Goal: Find contact information: Find contact information

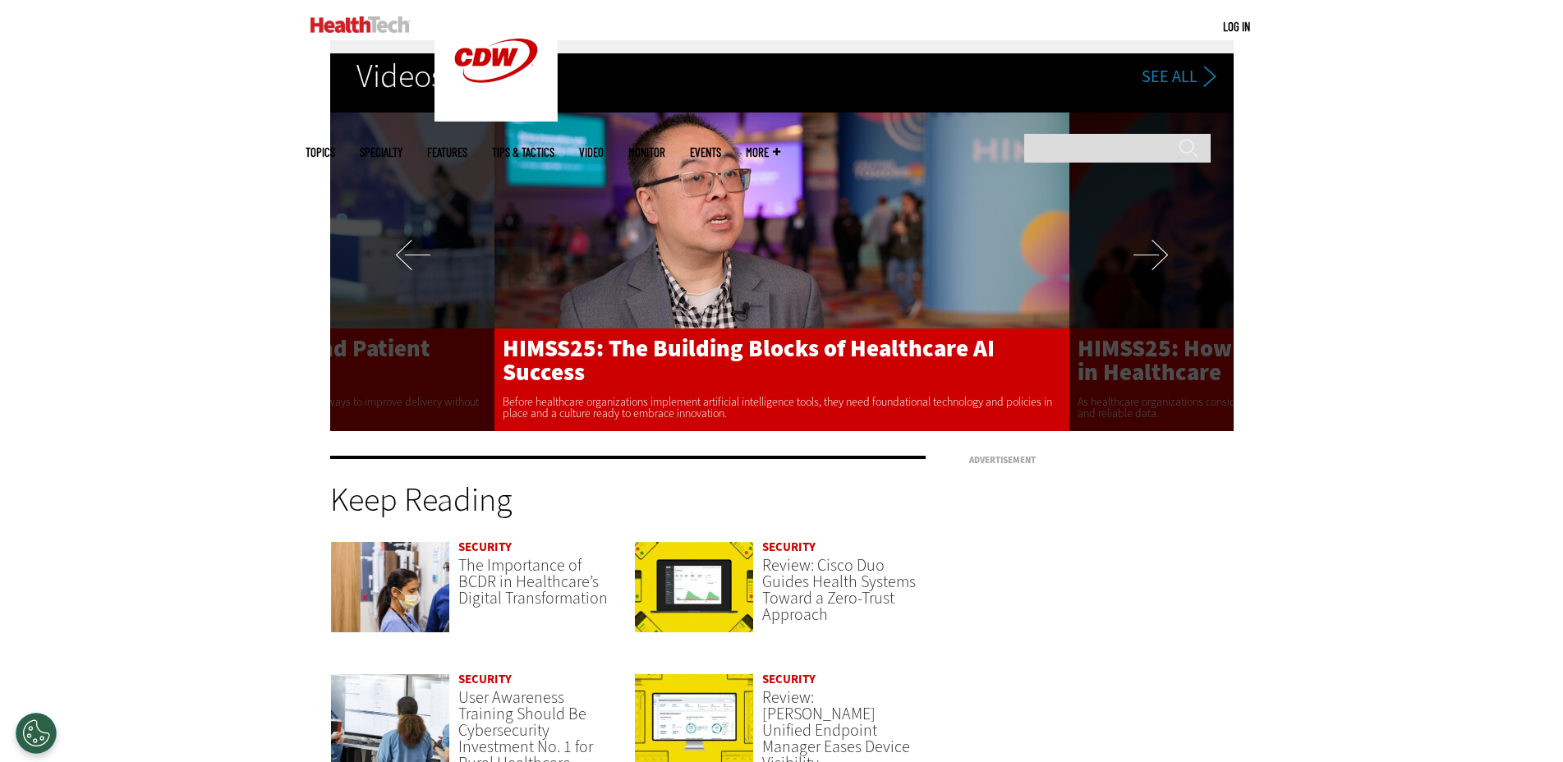
scroll to position [4145, 0]
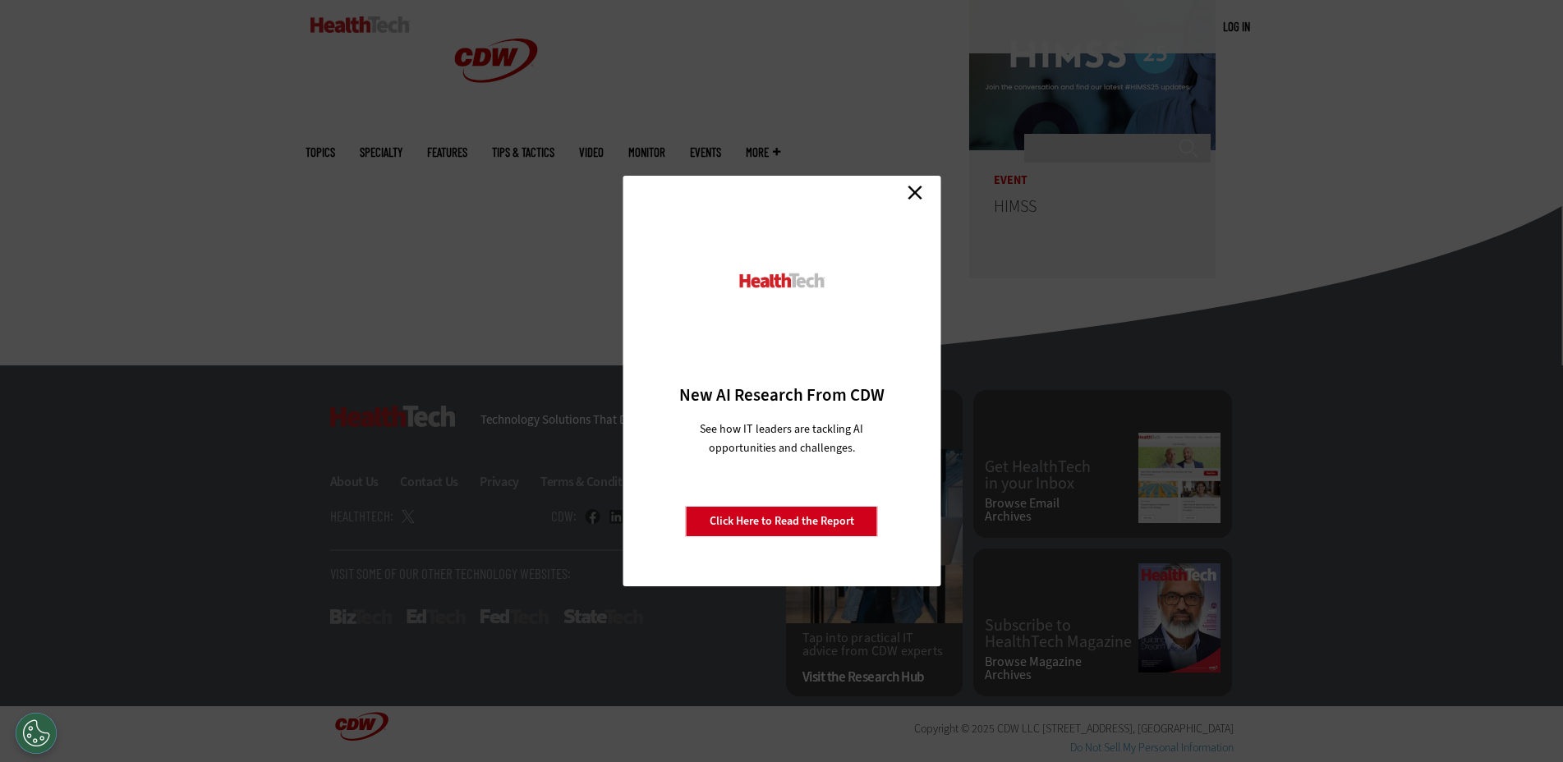
click at [914, 185] on link "Close" at bounding box center [915, 192] width 25 height 25
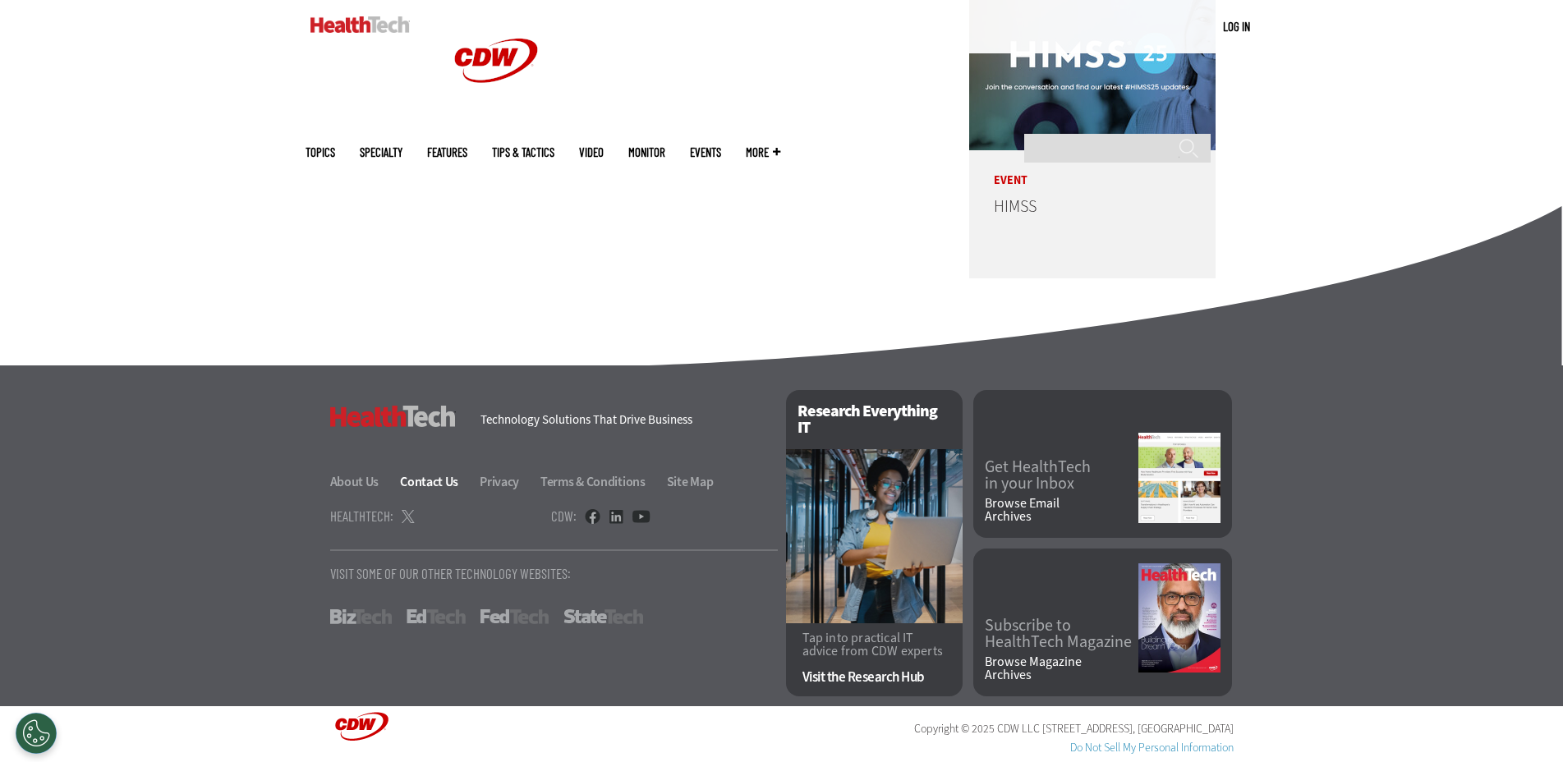
click at [448, 482] on link "Contact Us" at bounding box center [438, 481] width 77 height 17
